Goal: Information Seeking & Learning: Learn about a topic

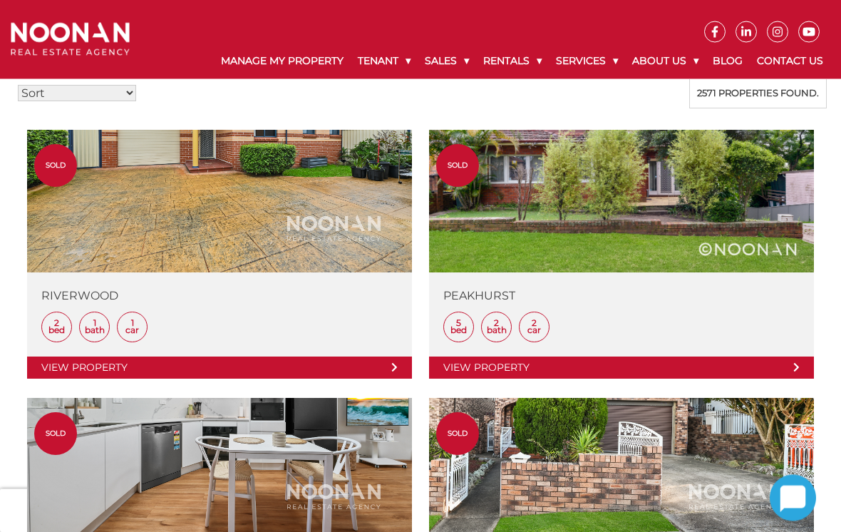
scroll to position [371, 0]
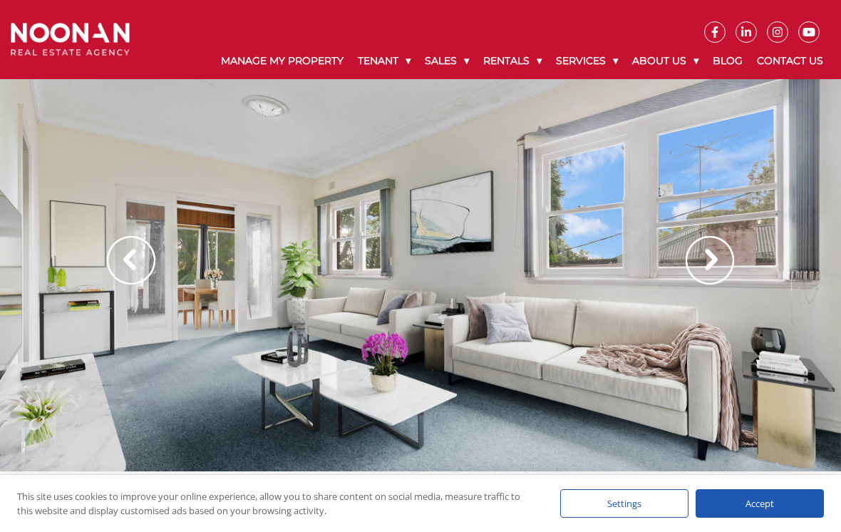
click at [705, 256] on img at bounding box center [710, 260] width 48 height 48
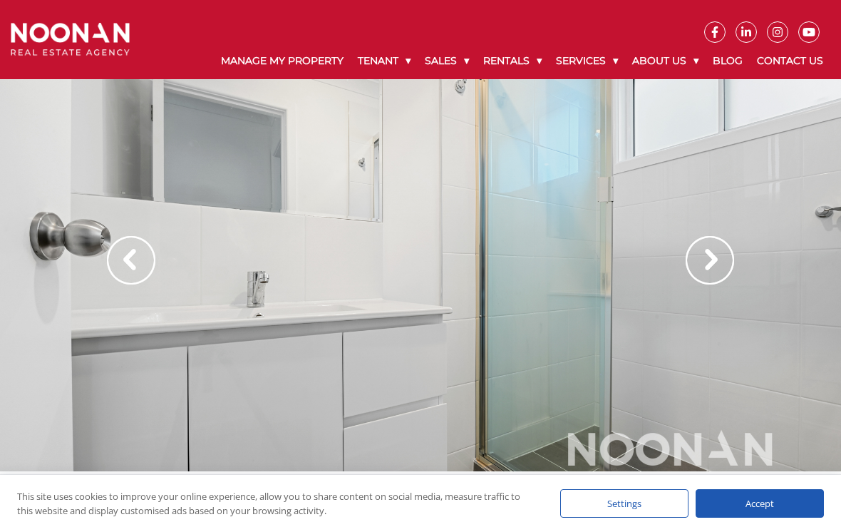
click at [715, 252] on img at bounding box center [710, 260] width 48 height 48
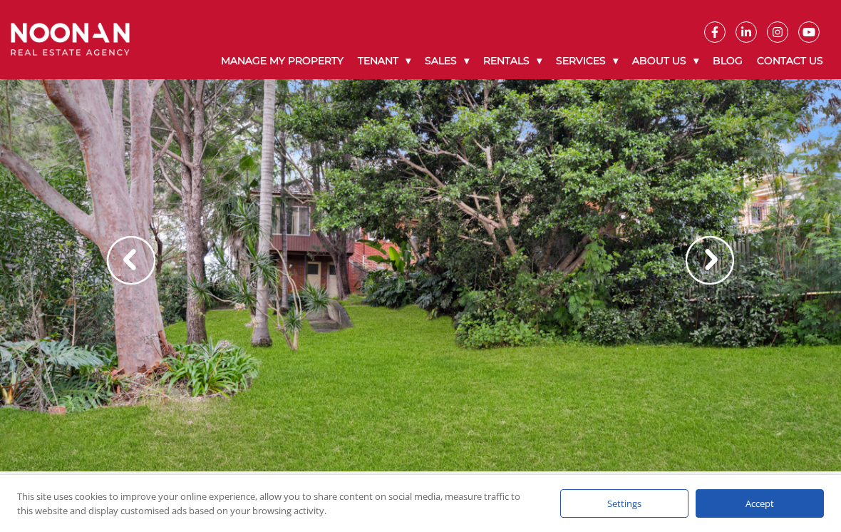
click at [706, 264] on img at bounding box center [710, 260] width 48 height 48
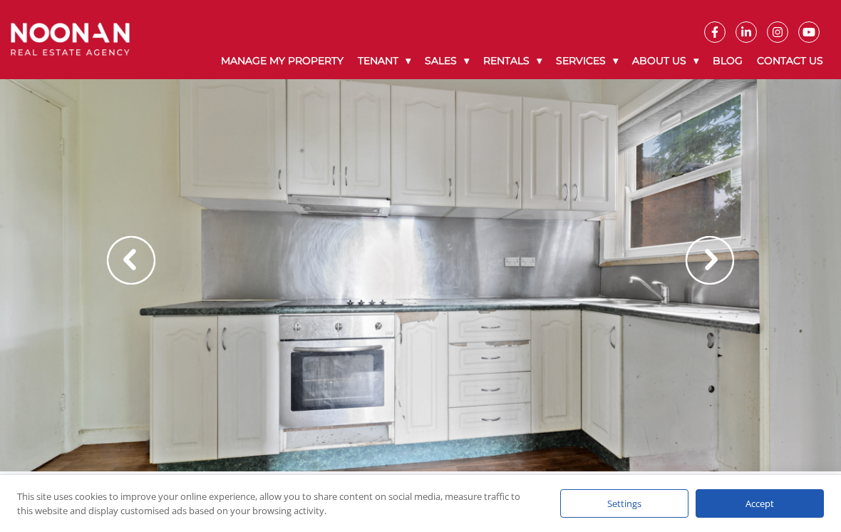
click at [711, 261] on img at bounding box center [710, 260] width 48 height 48
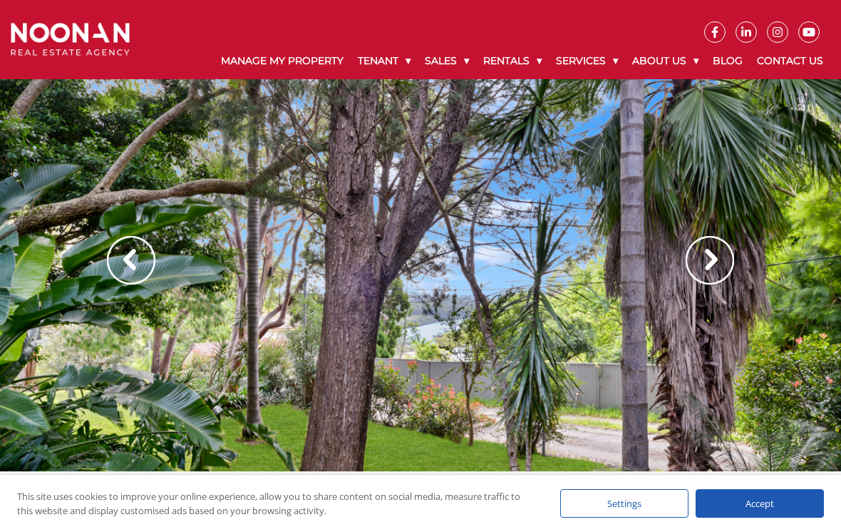
click at [707, 254] on img at bounding box center [710, 260] width 48 height 48
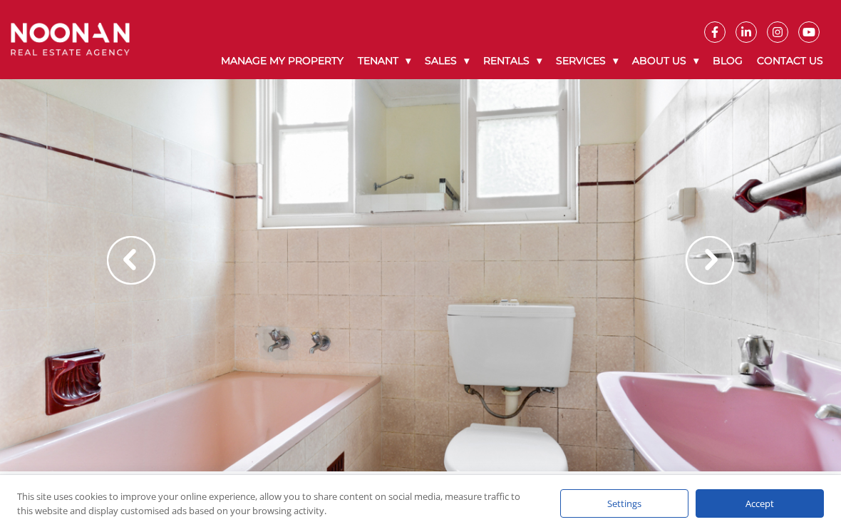
click at [713, 257] on img at bounding box center [710, 260] width 48 height 48
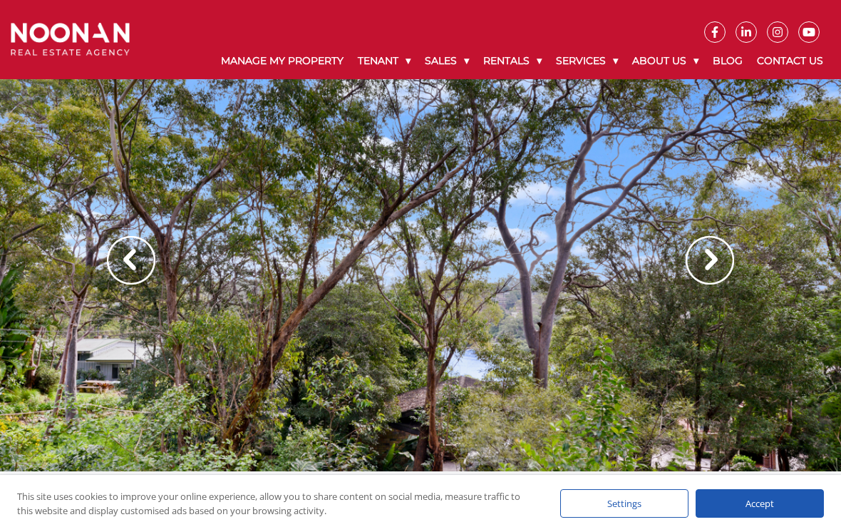
click at [716, 269] on img at bounding box center [710, 260] width 48 height 48
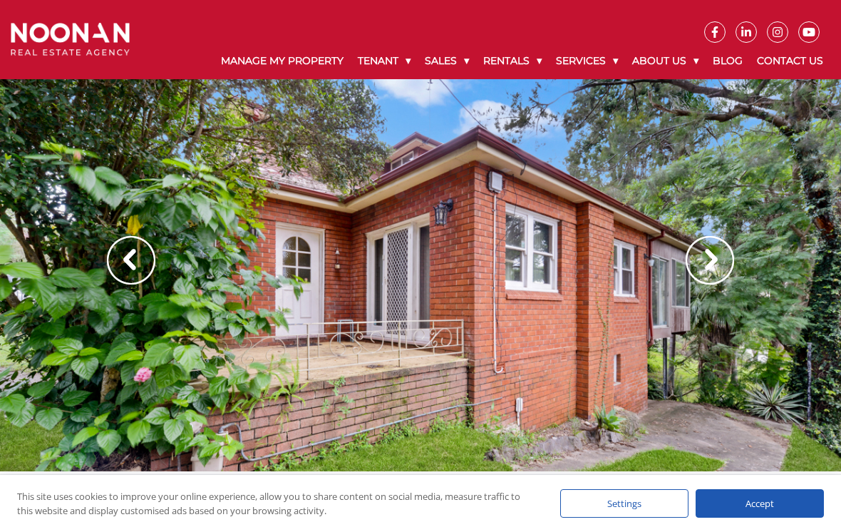
click at [701, 262] on img at bounding box center [710, 260] width 48 height 48
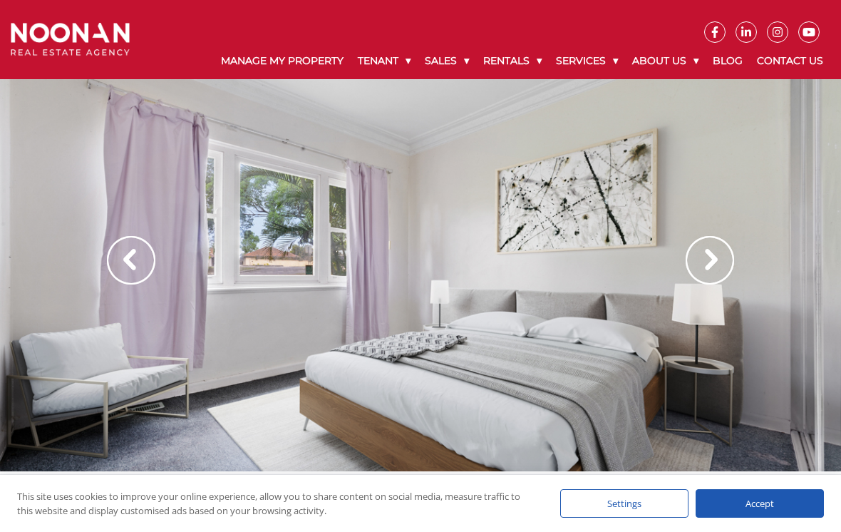
click at [714, 269] on img at bounding box center [710, 260] width 48 height 48
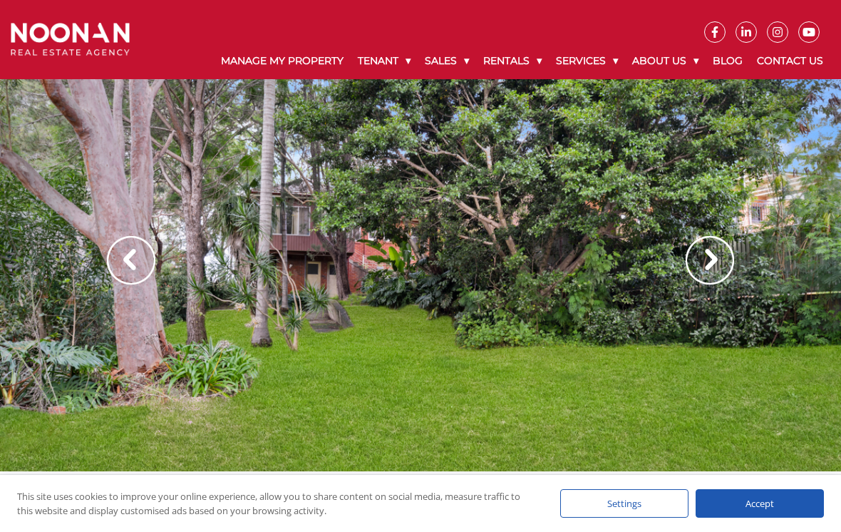
click at [726, 262] on img at bounding box center [710, 260] width 48 height 48
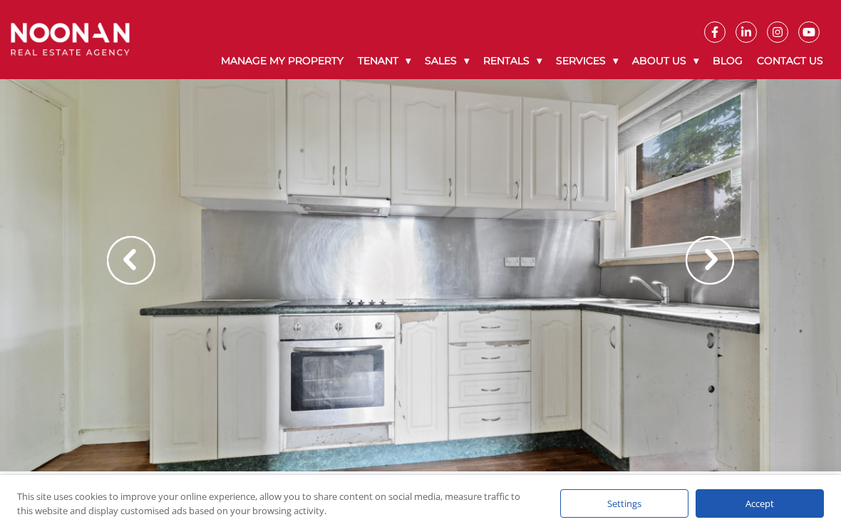
click at [724, 255] on img at bounding box center [710, 260] width 48 height 48
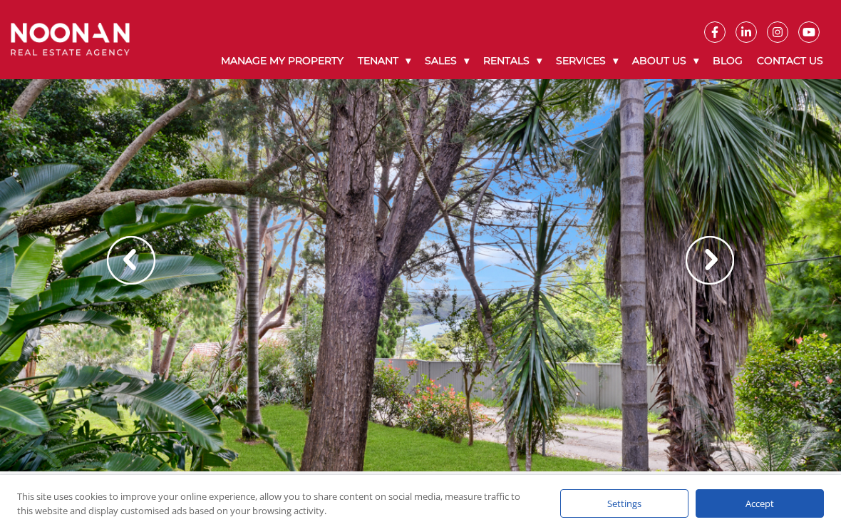
click at [716, 269] on img at bounding box center [710, 260] width 48 height 48
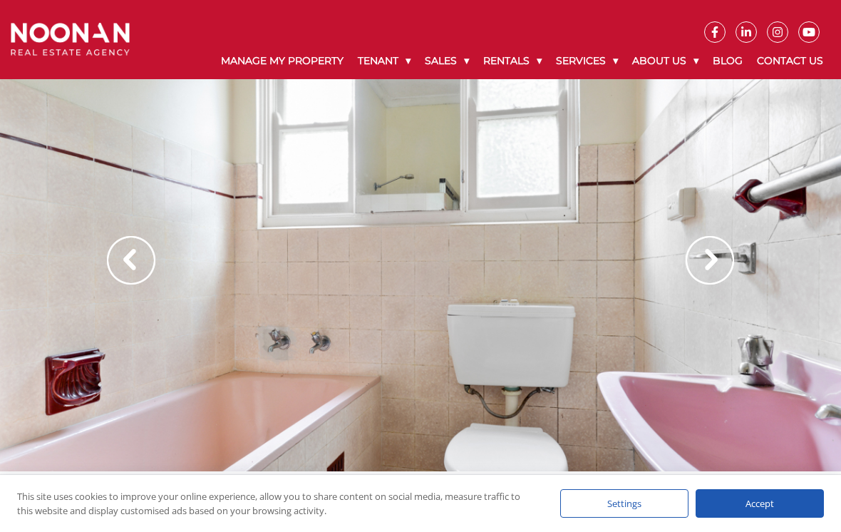
click at [708, 260] on img at bounding box center [710, 260] width 48 height 48
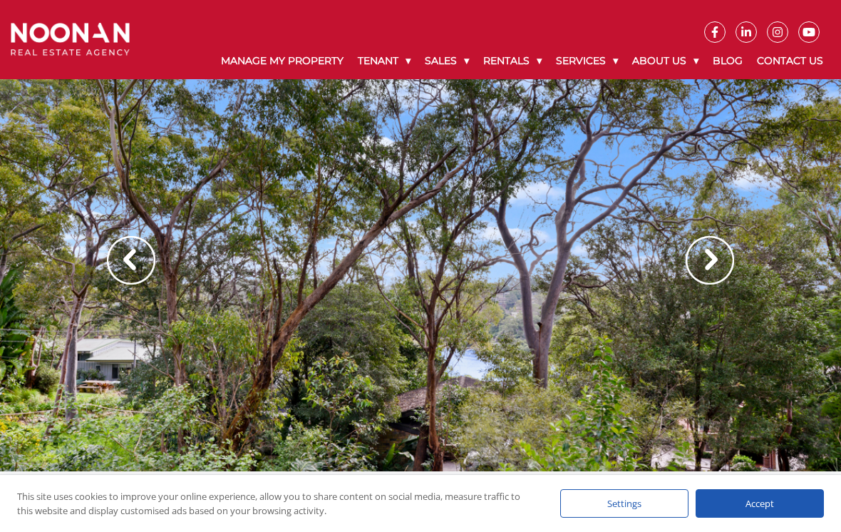
click at [718, 262] on img at bounding box center [710, 260] width 48 height 48
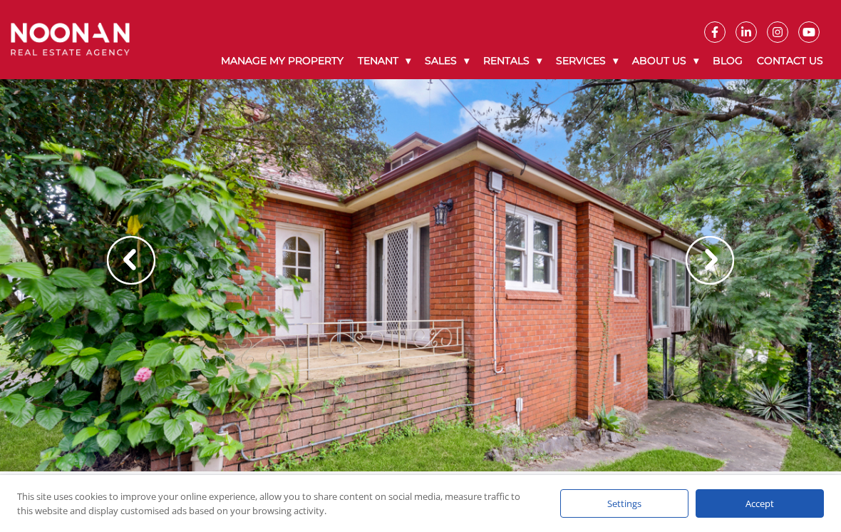
click at [716, 267] on img at bounding box center [710, 260] width 48 height 48
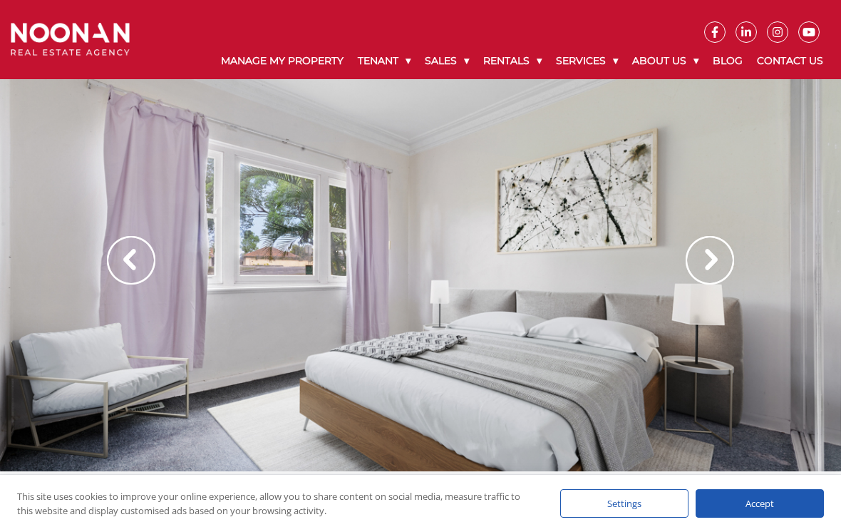
click at [724, 269] on img at bounding box center [710, 260] width 48 height 48
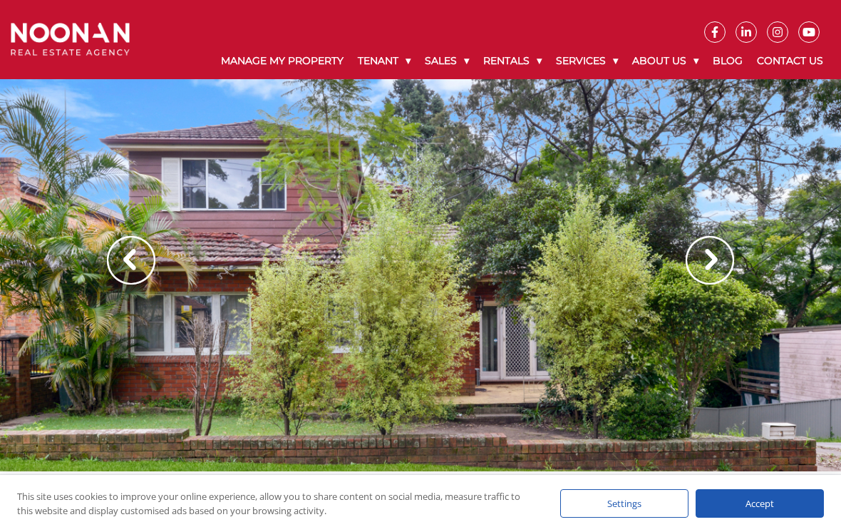
click at [713, 261] on img at bounding box center [710, 260] width 48 height 48
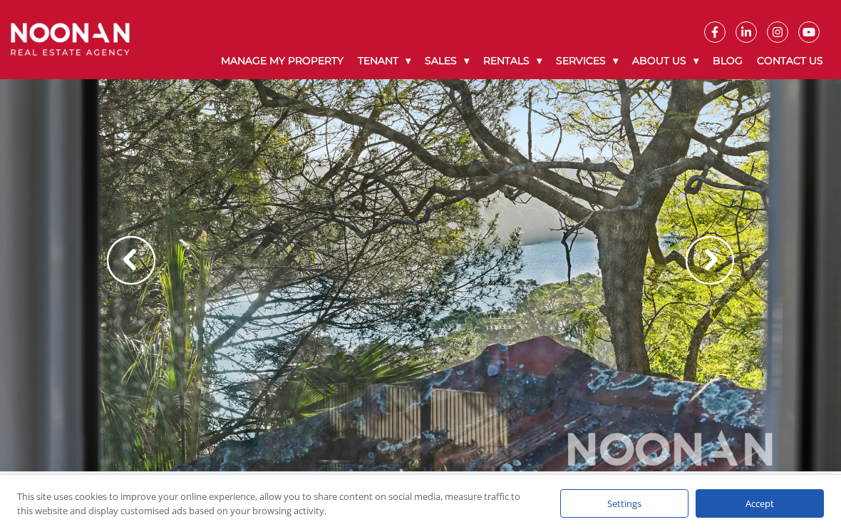
click at [725, 260] on img at bounding box center [710, 260] width 48 height 48
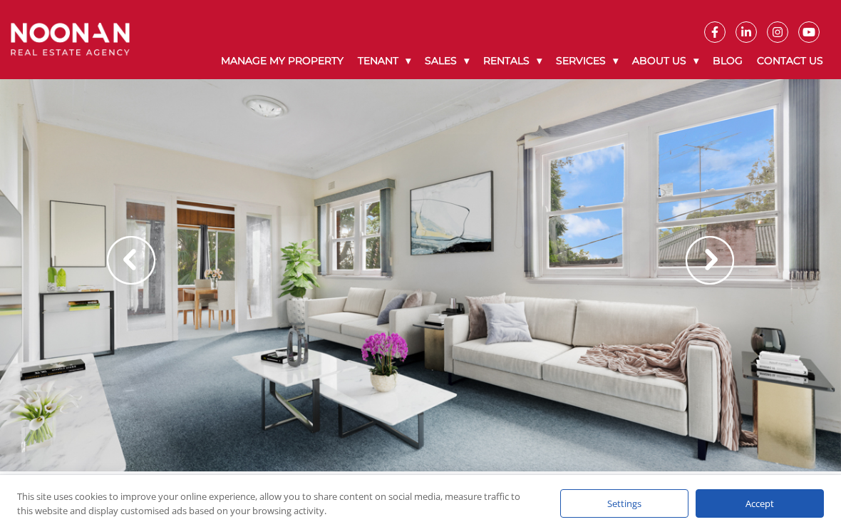
click at [714, 263] on img at bounding box center [710, 260] width 48 height 48
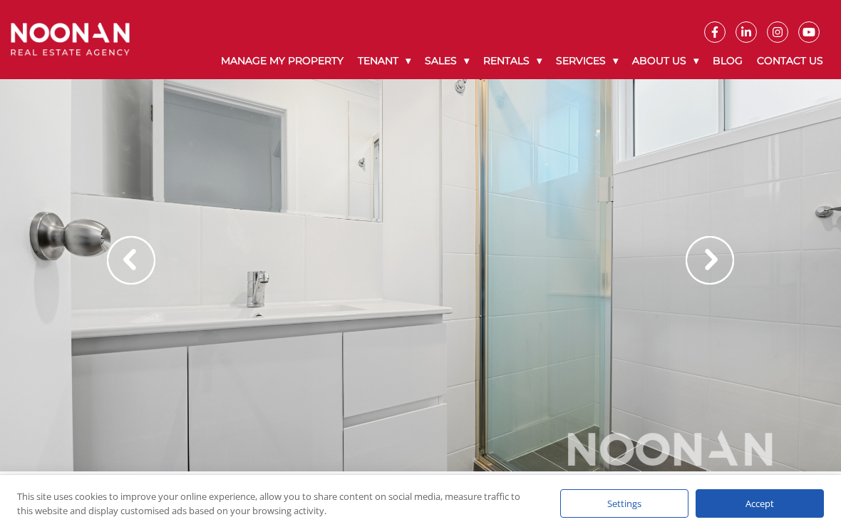
click at [715, 265] on img at bounding box center [710, 260] width 48 height 48
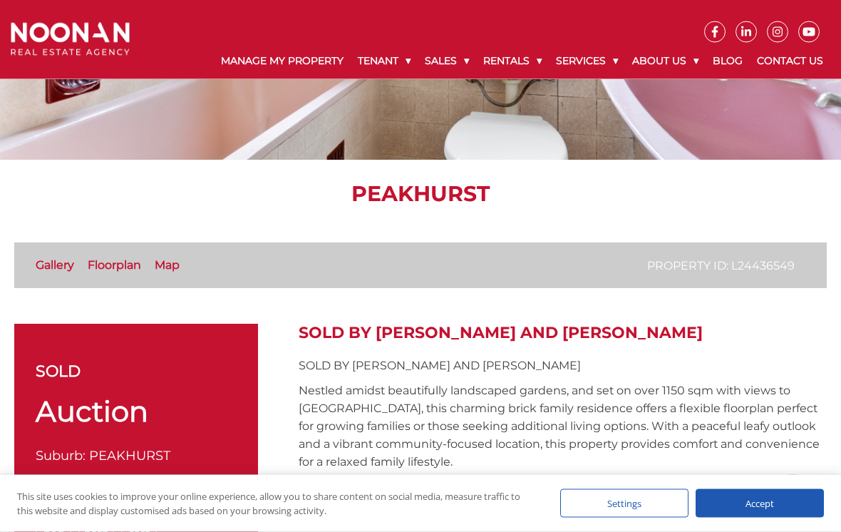
scroll to position [236, 0]
